Goal: Check status: Check status

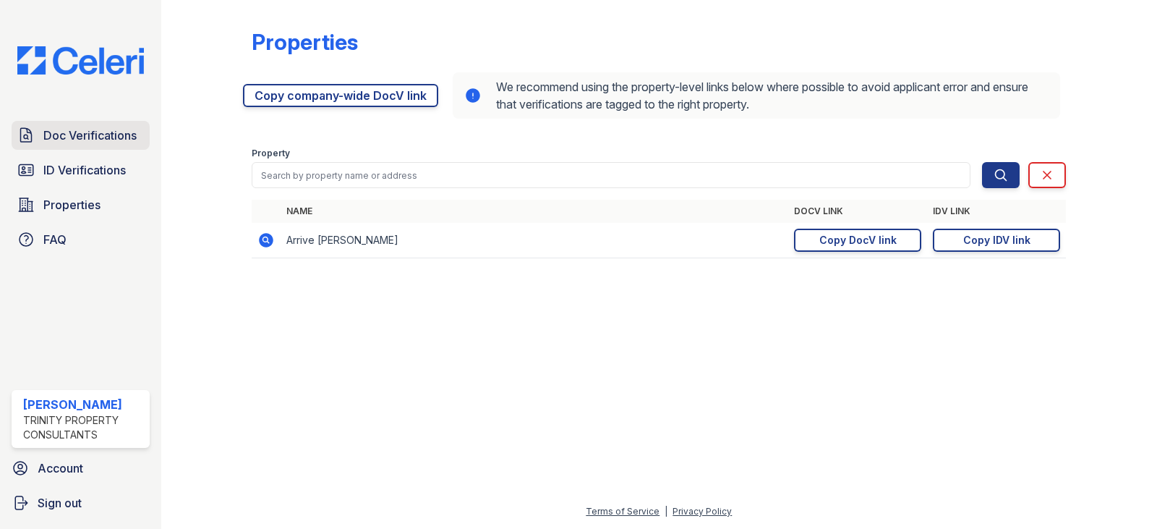
click at [74, 138] on span "Doc Verifications" at bounding box center [89, 135] width 93 height 17
click at [77, 167] on span "ID Verifications" at bounding box center [84, 169] width 82 height 17
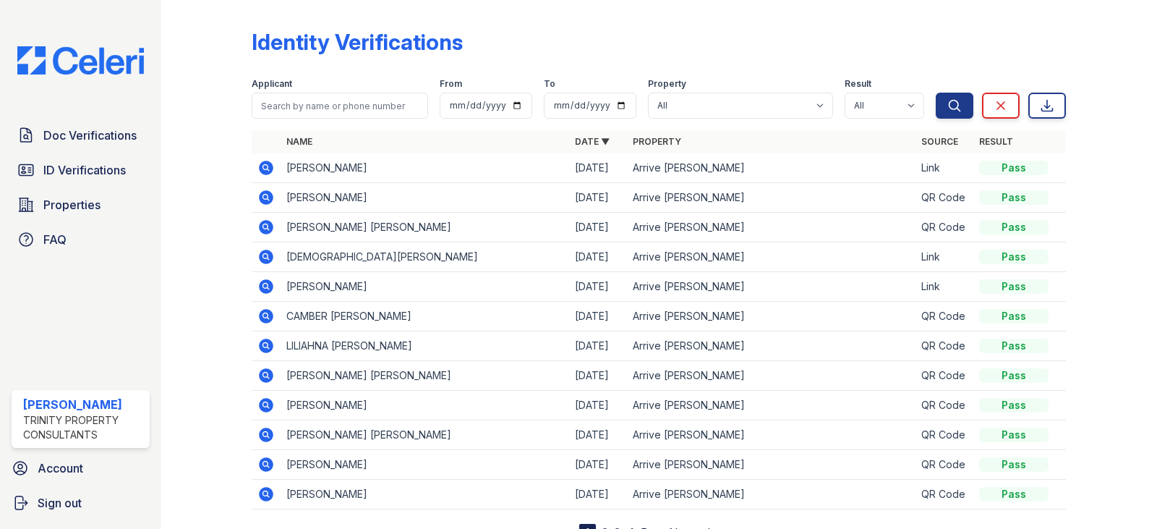
click at [265, 169] on icon at bounding box center [265, 167] width 17 height 17
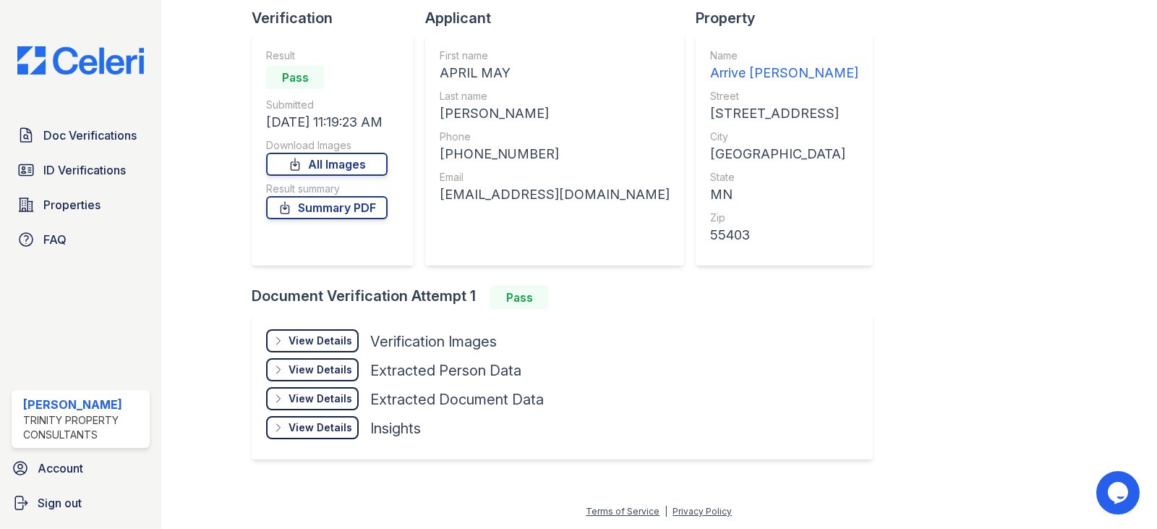
click at [317, 343] on div "View Details" at bounding box center [321, 340] width 64 height 14
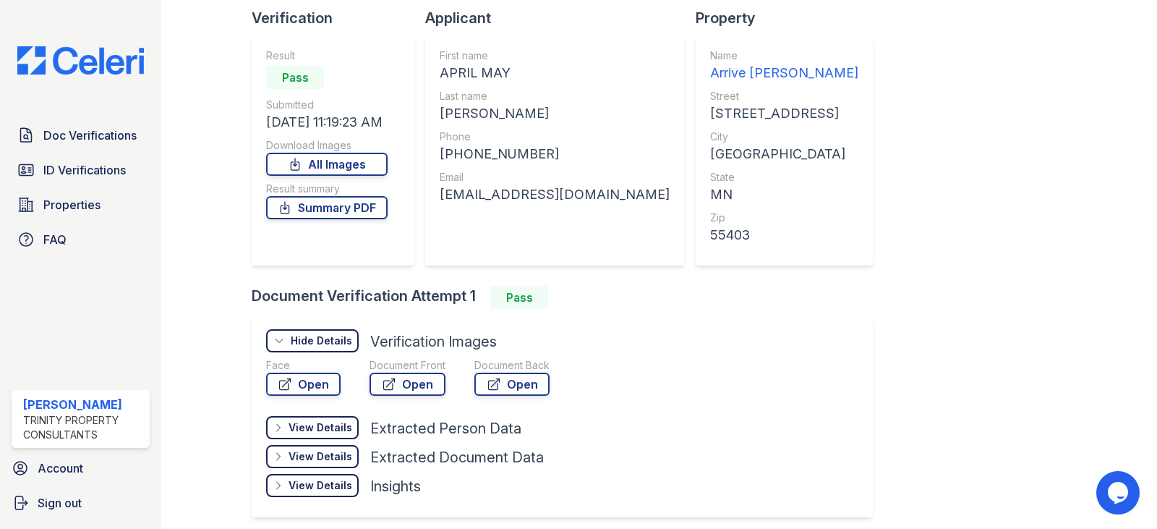
click at [319, 430] on div "View Details" at bounding box center [321, 427] width 64 height 14
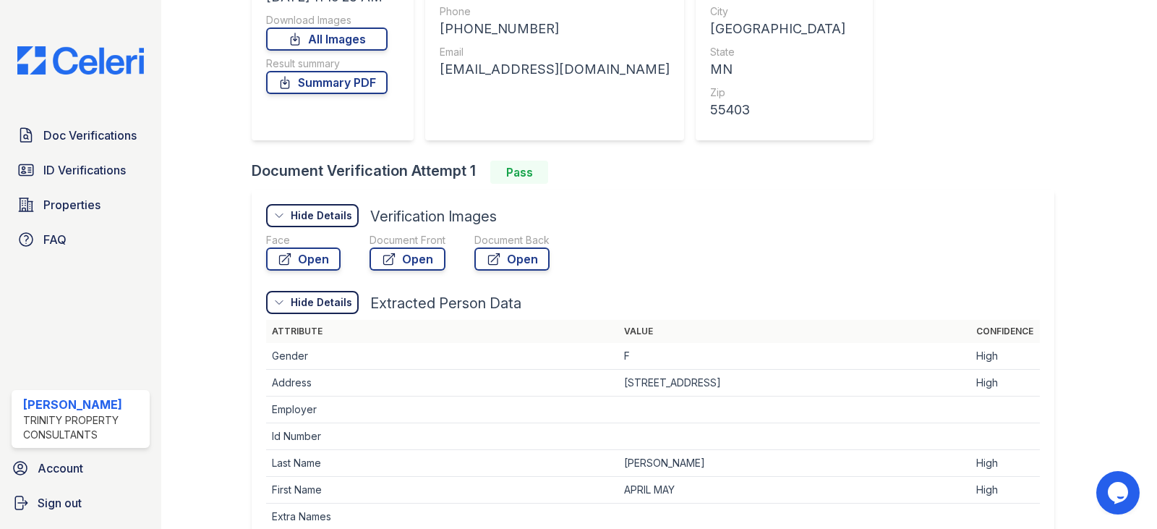
scroll to position [244, 0]
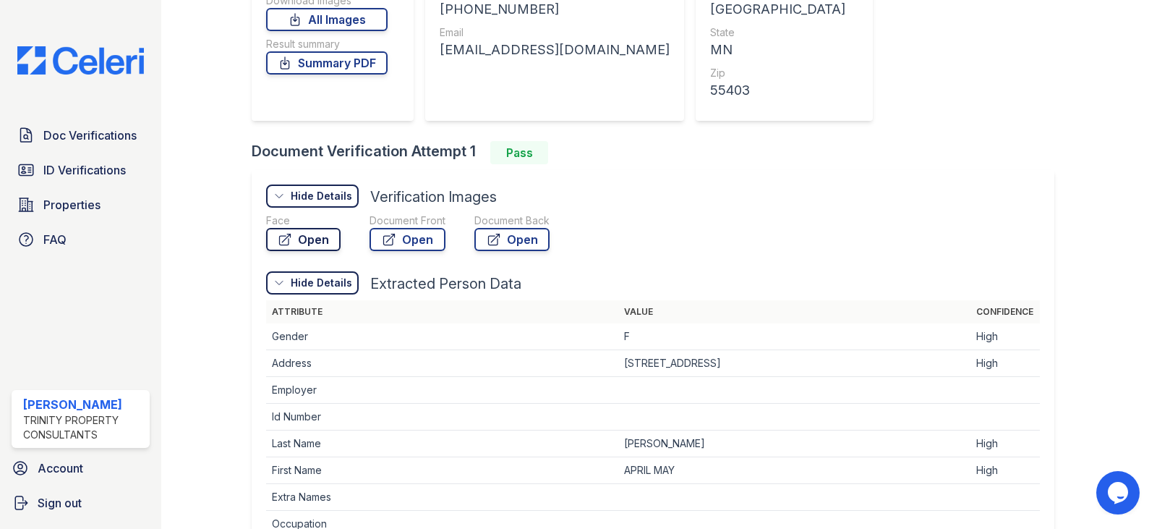
click at [322, 242] on link "Open" at bounding box center [303, 239] width 74 height 23
click at [431, 238] on link "Open" at bounding box center [407, 239] width 76 height 23
click at [323, 245] on link "Open" at bounding box center [303, 239] width 74 height 23
click at [422, 246] on link "Open" at bounding box center [407, 239] width 76 height 23
click at [68, 177] on span "ID Verifications" at bounding box center [84, 169] width 82 height 17
